Goal: Task Accomplishment & Management: Complete application form

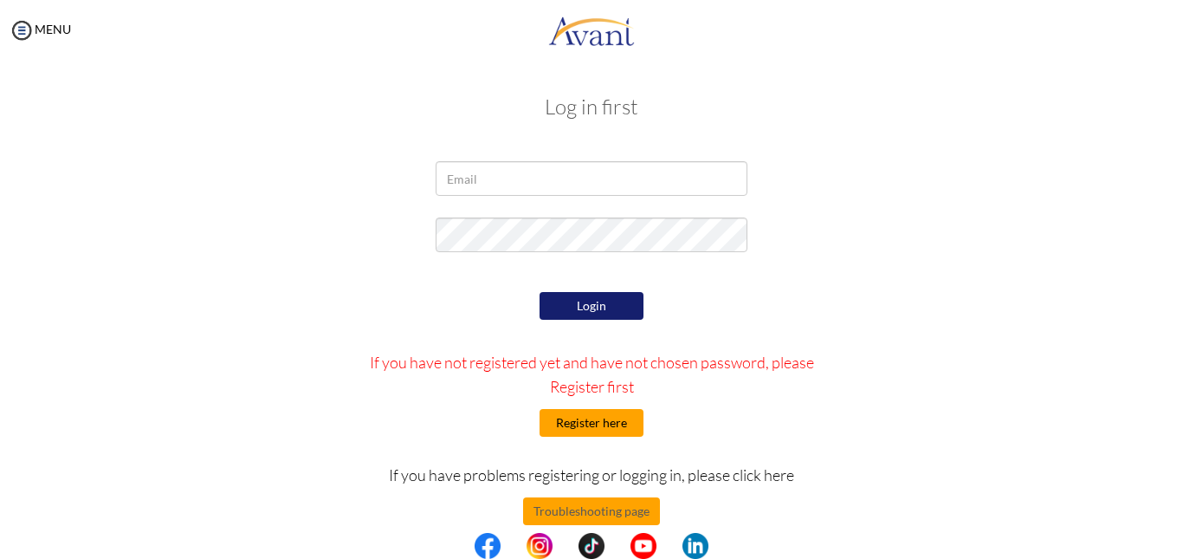
click at [568, 416] on button "Register here" at bounding box center [592, 423] width 104 height 28
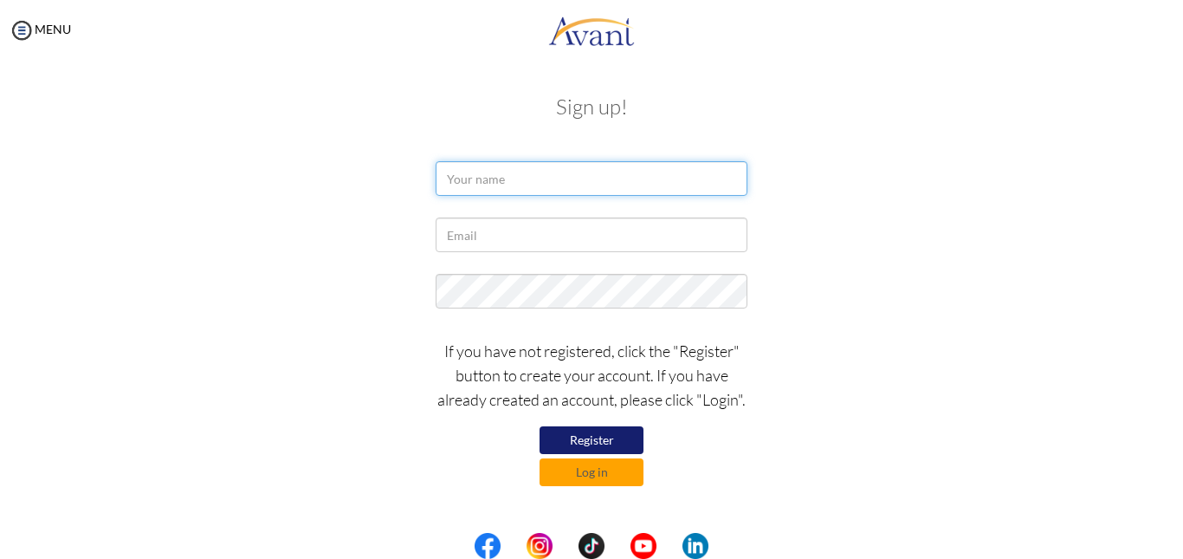
click at [492, 174] on input "text" at bounding box center [592, 178] width 312 height 35
type input "[PERSON_NAME]"
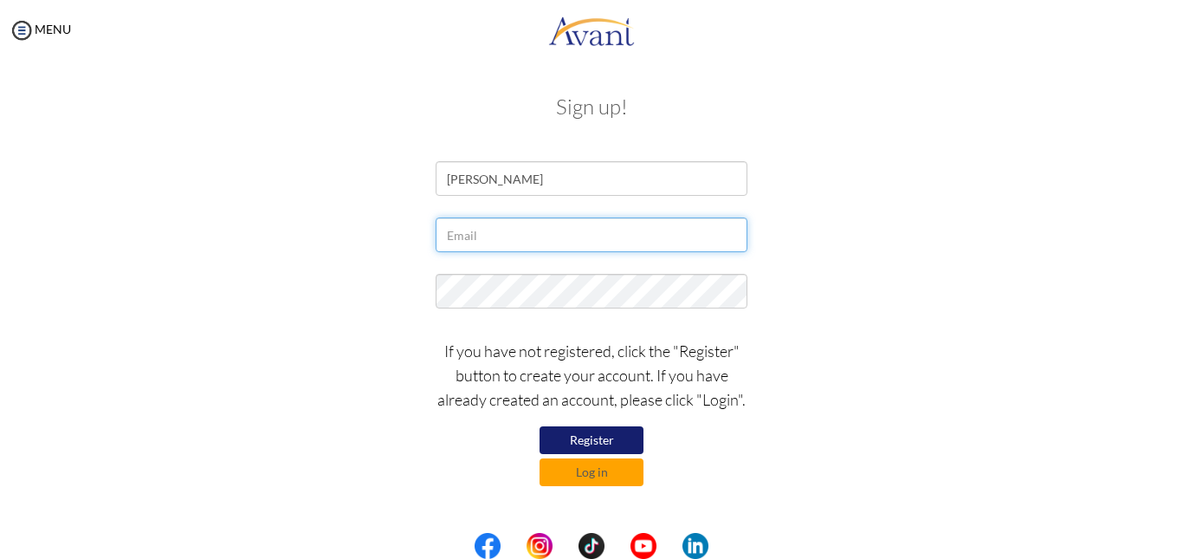
click at [553, 235] on input "text" at bounding box center [592, 234] width 312 height 35
click at [535, 232] on input "text" at bounding box center [592, 234] width 312 height 35
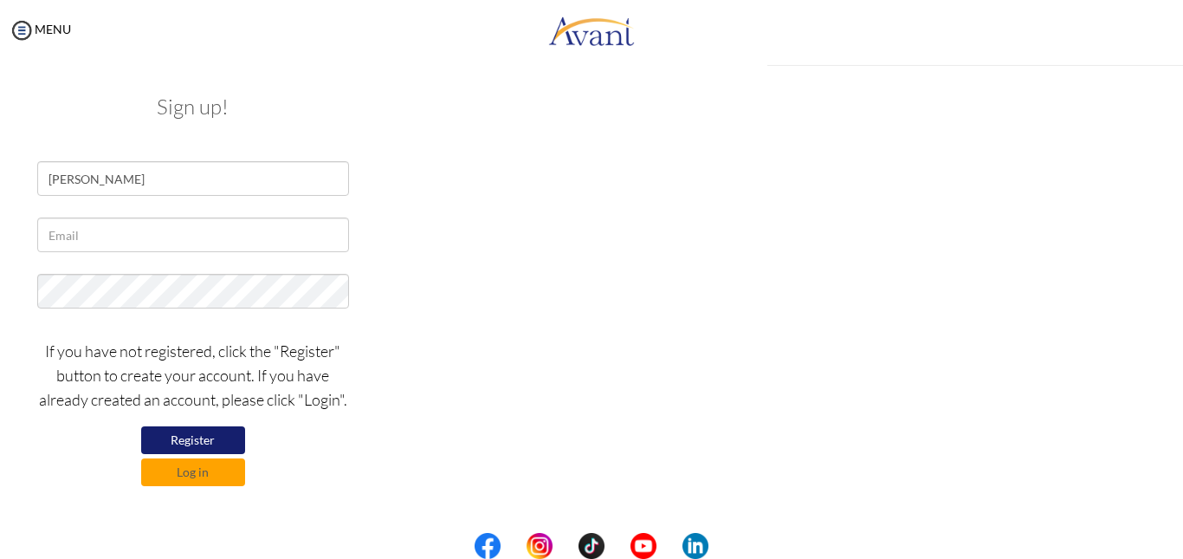
type input "[EMAIL_ADDRESS] image"
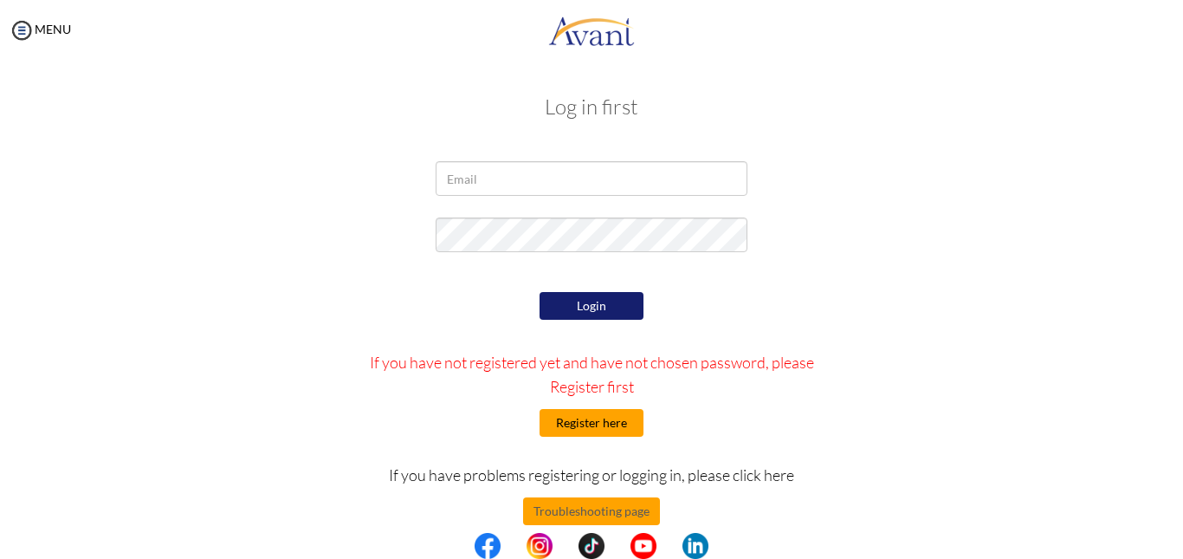
click at [595, 433] on button "Register here" at bounding box center [592, 423] width 104 height 28
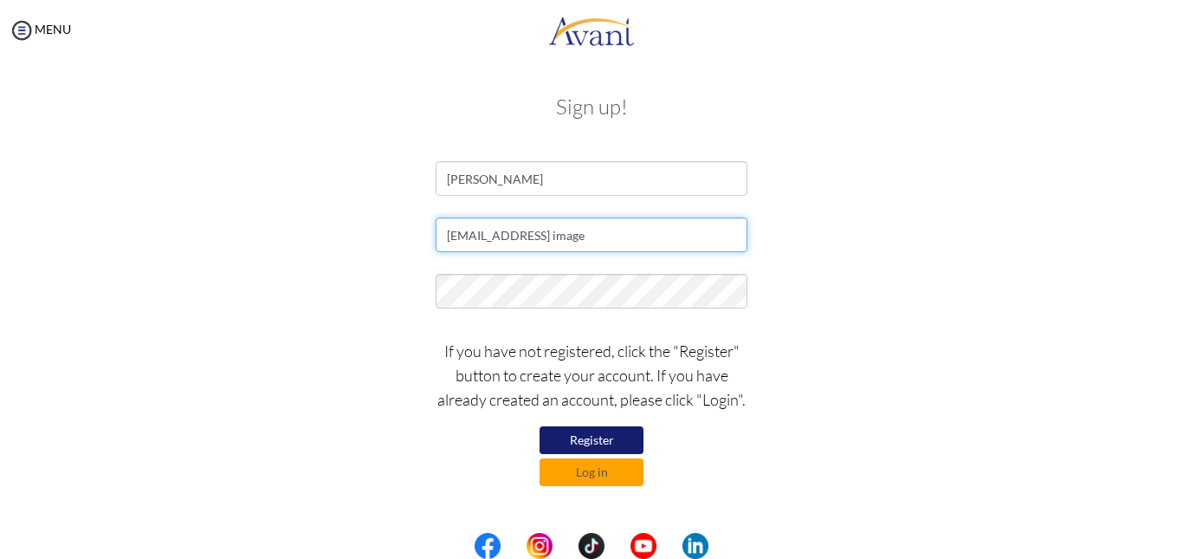
click at [709, 232] on input "[EMAIL_ADDRESS] image" at bounding box center [592, 234] width 312 height 35
type input "[EMAIL_ADDRESS][DOMAIN_NAME]"
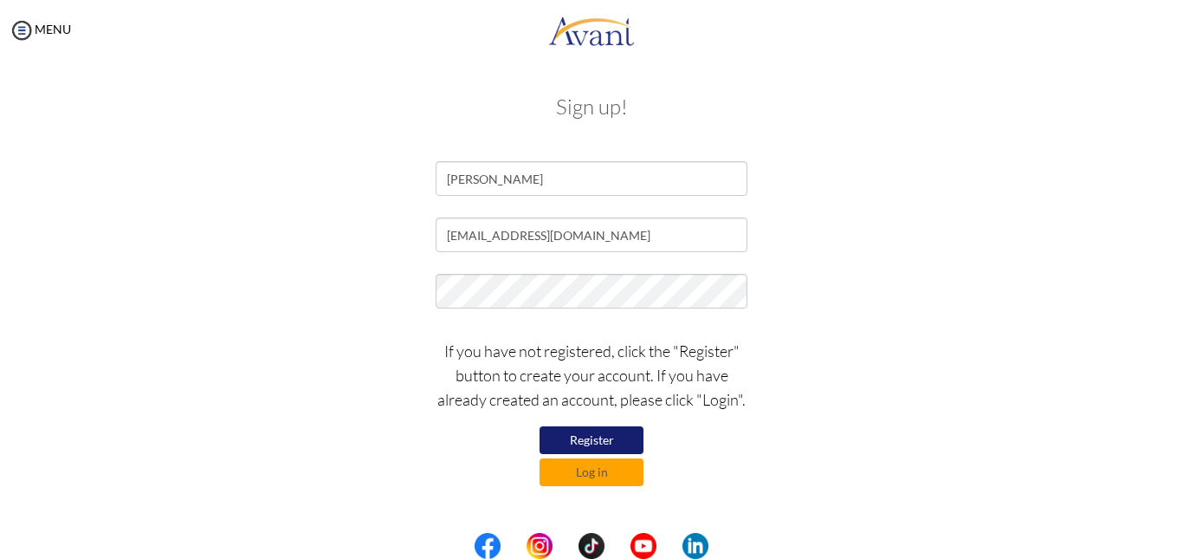
click at [595, 439] on button "Register" at bounding box center [592, 440] width 104 height 28
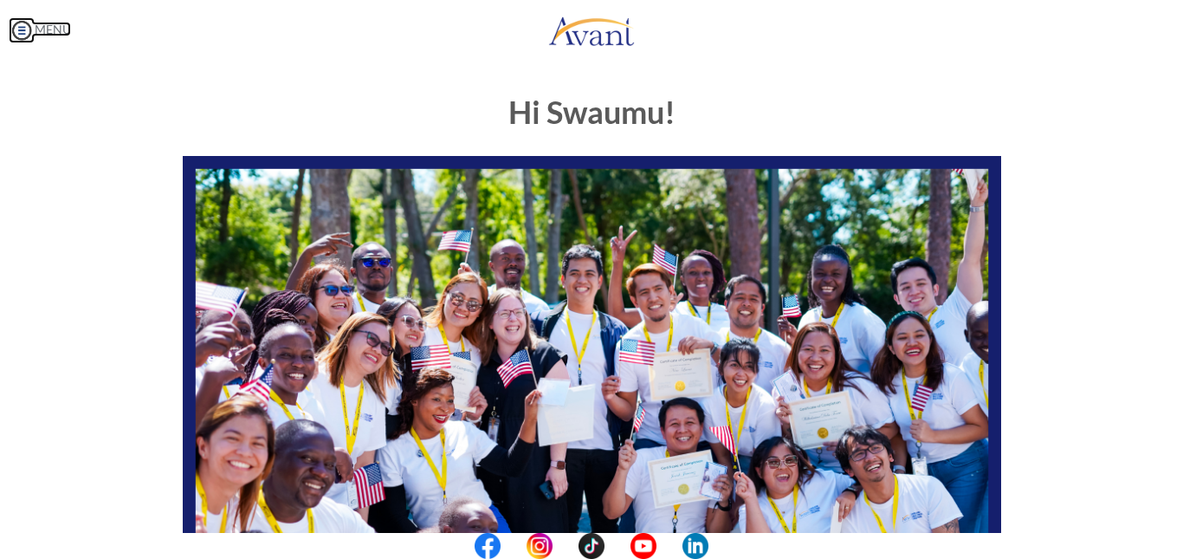
click at [23, 27] on img at bounding box center [22, 30] width 26 height 26
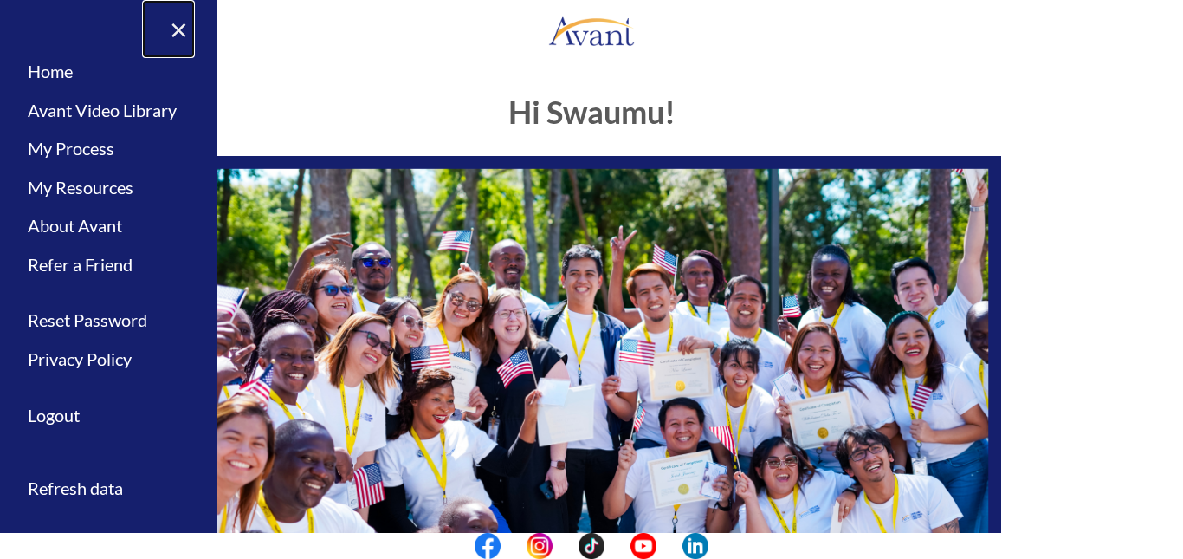
click at [185, 33] on link "×" at bounding box center [168, 29] width 53 height 58
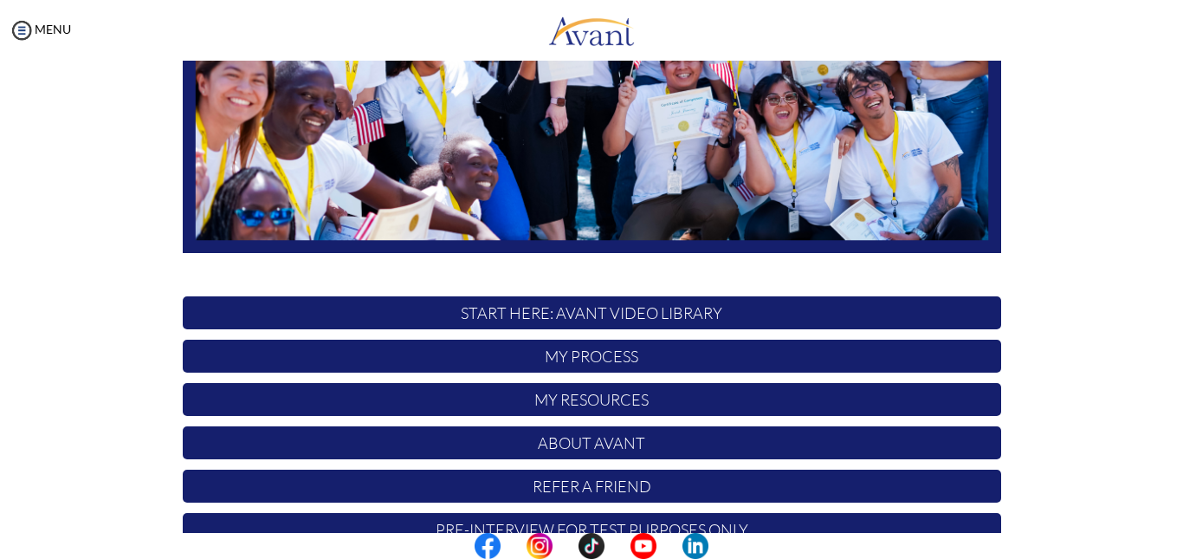
scroll to position [404, 0]
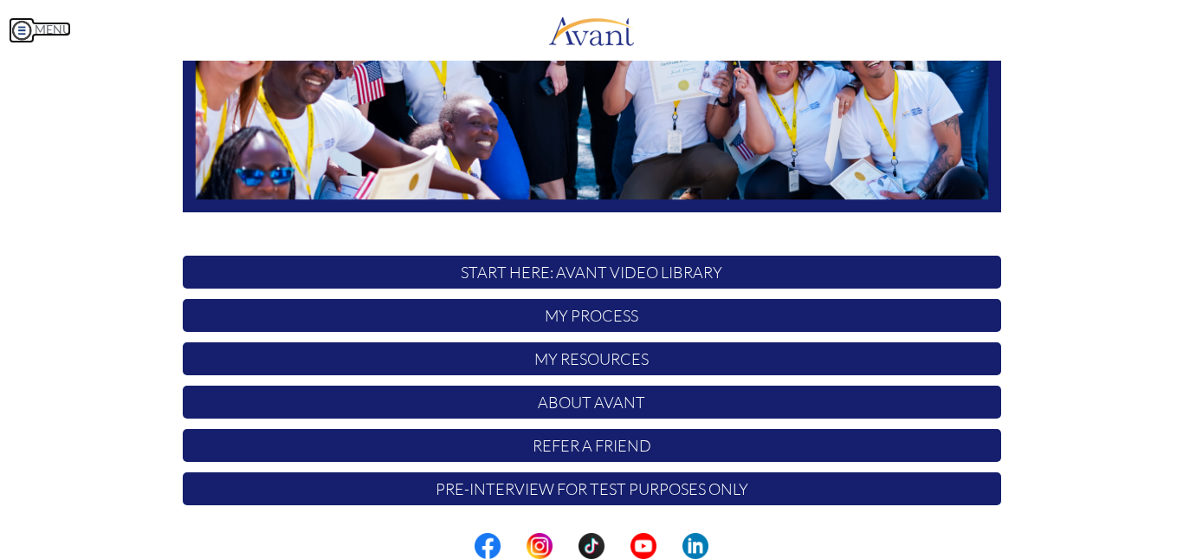
click at [27, 30] on img at bounding box center [22, 30] width 26 height 26
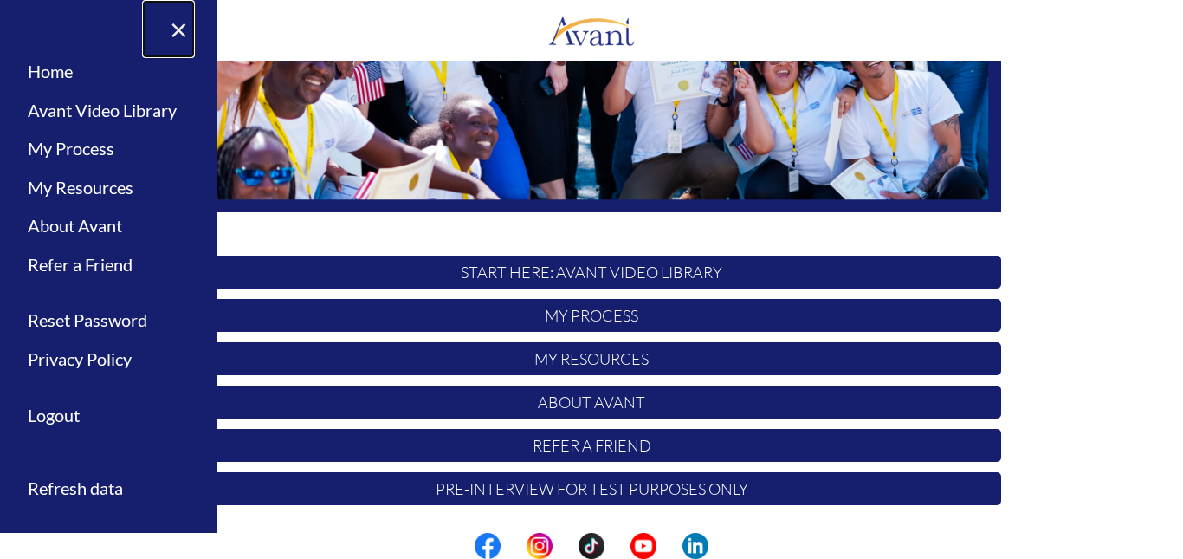
click at [188, 29] on link "×" at bounding box center [168, 29] width 53 height 58
